Goal: Transaction & Acquisition: Subscribe to service/newsletter

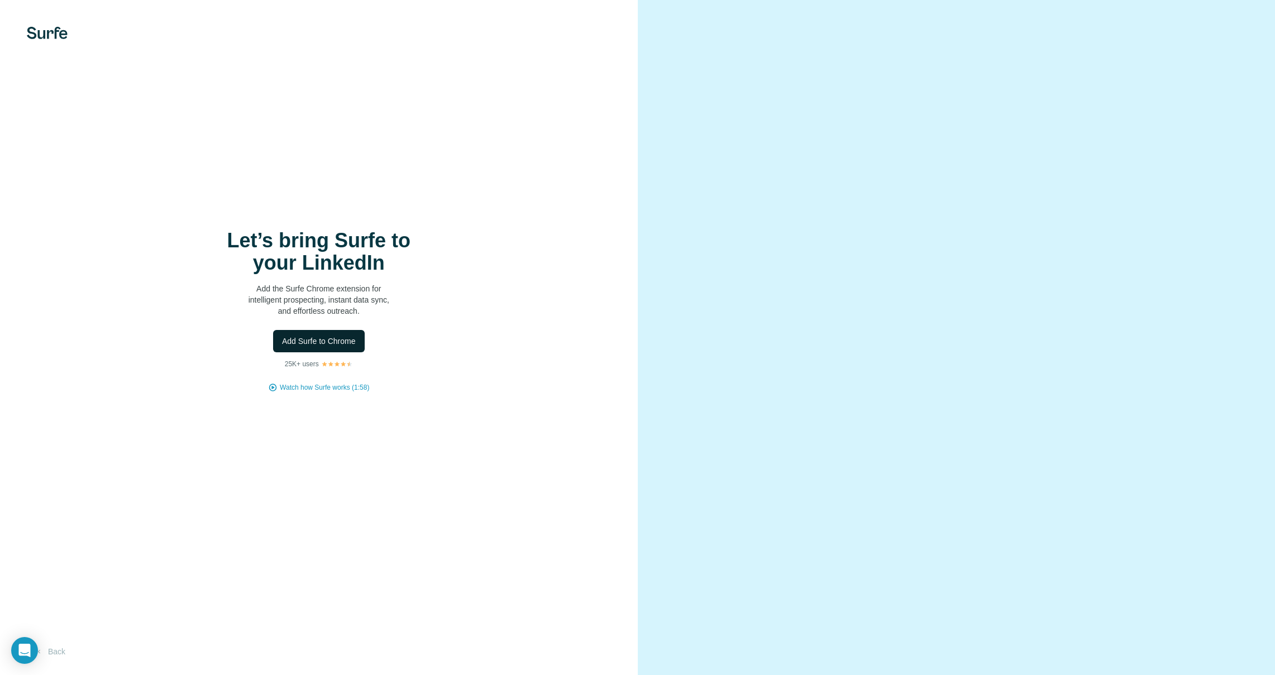
click at [305, 342] on span "Add Surfe to Chrome" at bounding box center [319, 341] width 74 height 11
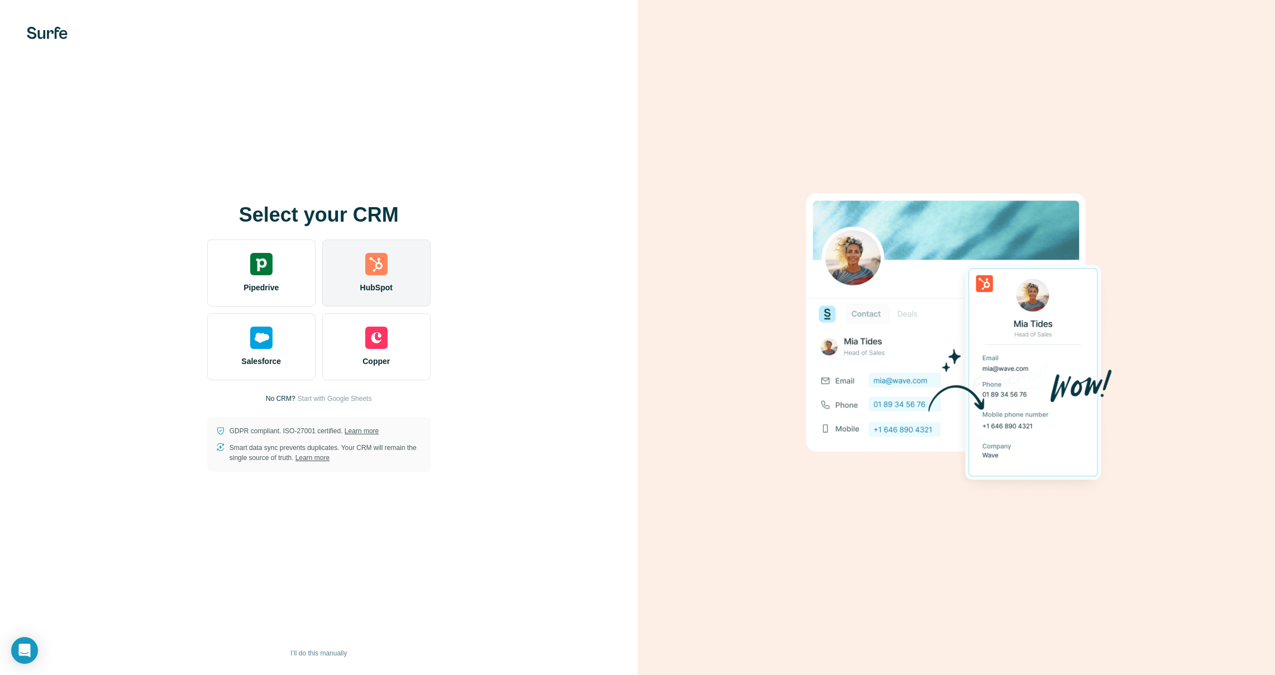
click at [374, 280] on div "HubSpot" at bounding box center [376, 273] width 108 height 67
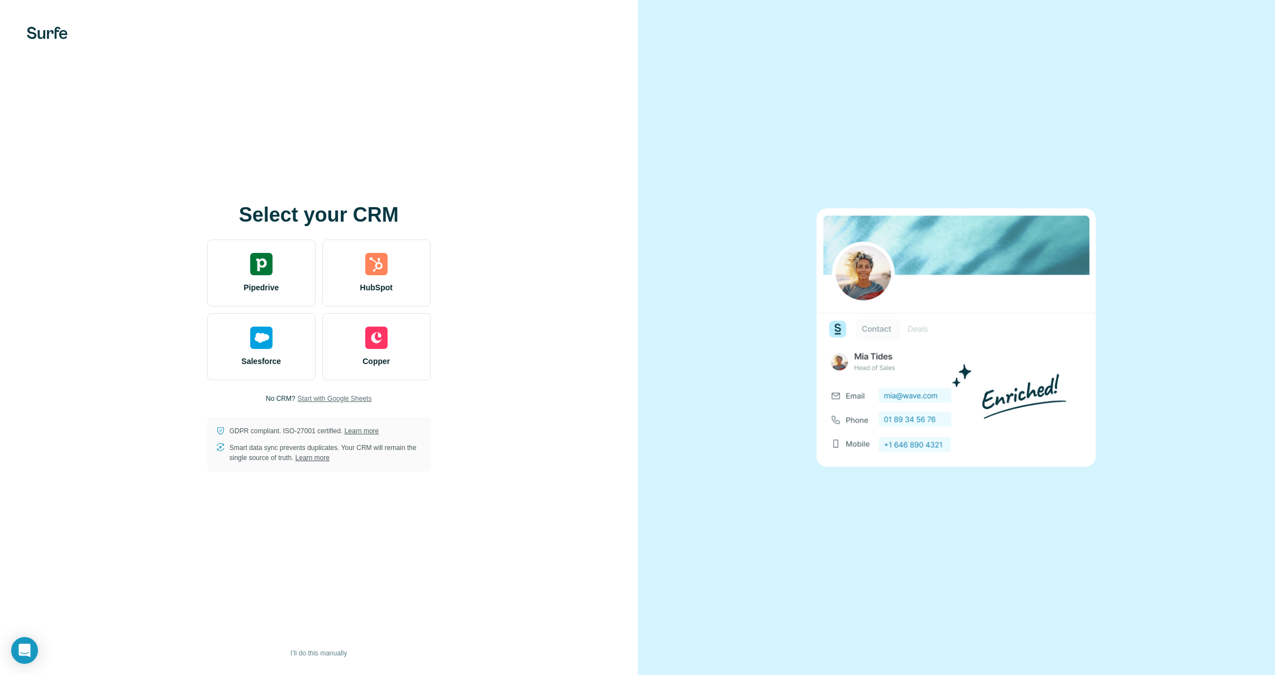
click at [335, 397] on span "Start with Google Sheets" at bounding box center [335, 399] width 74 height 10
